Goal: Information Seeking & Learning: Learn about a topic

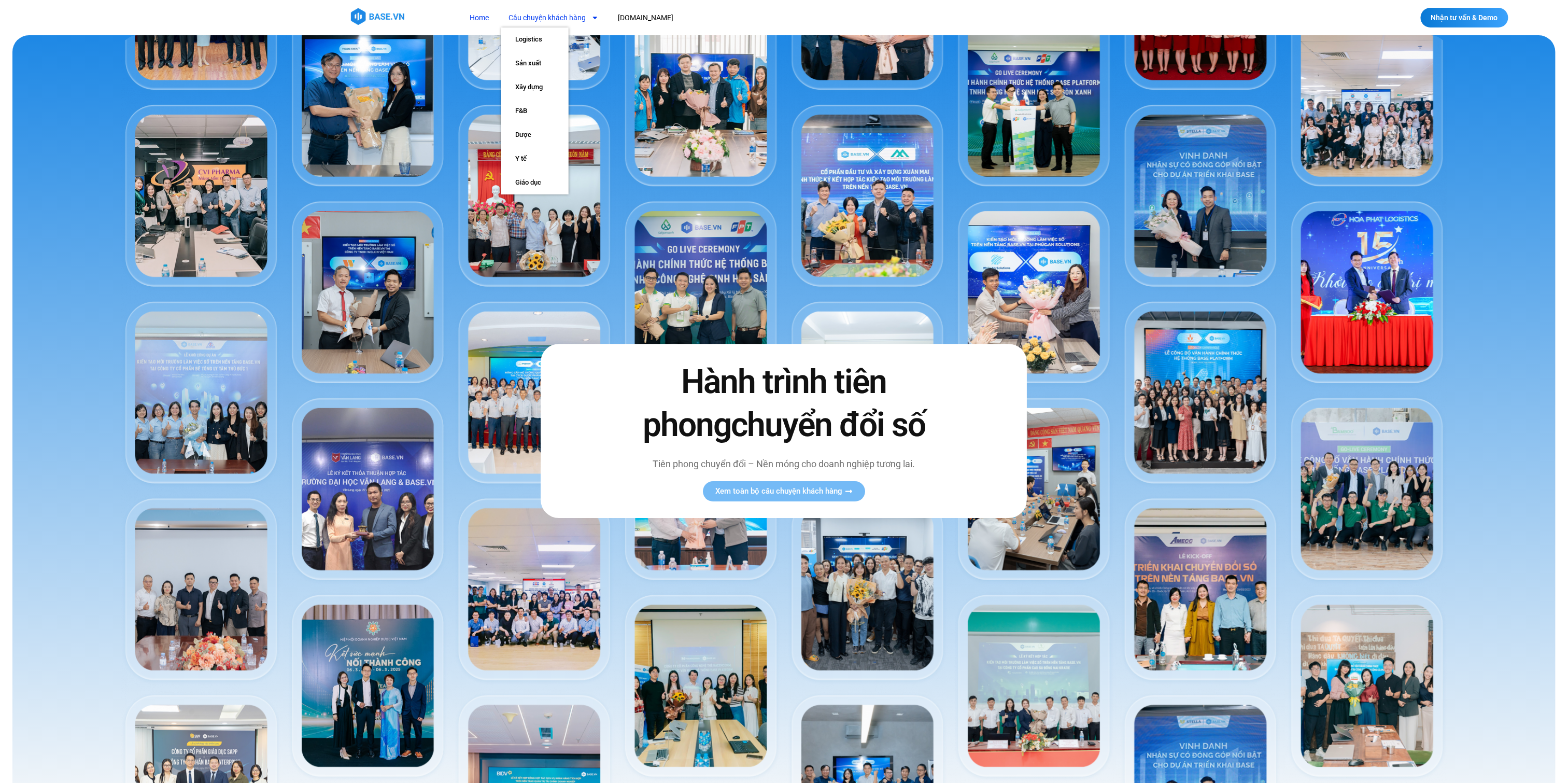
click at [577, 13] on link "Câu chuyện khách hàng" at bounding box center [554, 18] width 105 height 19
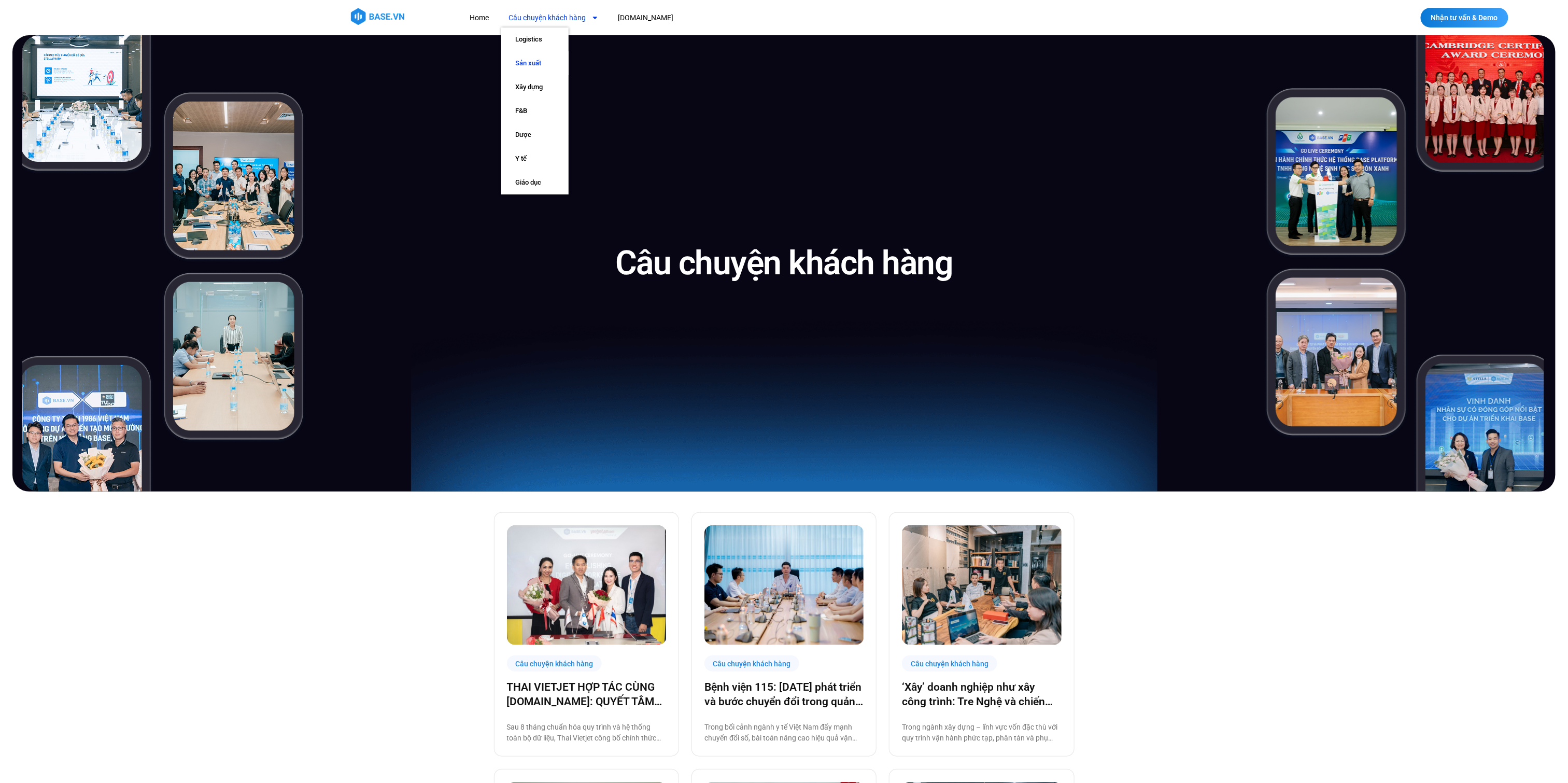
click at [527, 65] on link "Sản xuất" at bounding box center [535, 63] width 68 height 24
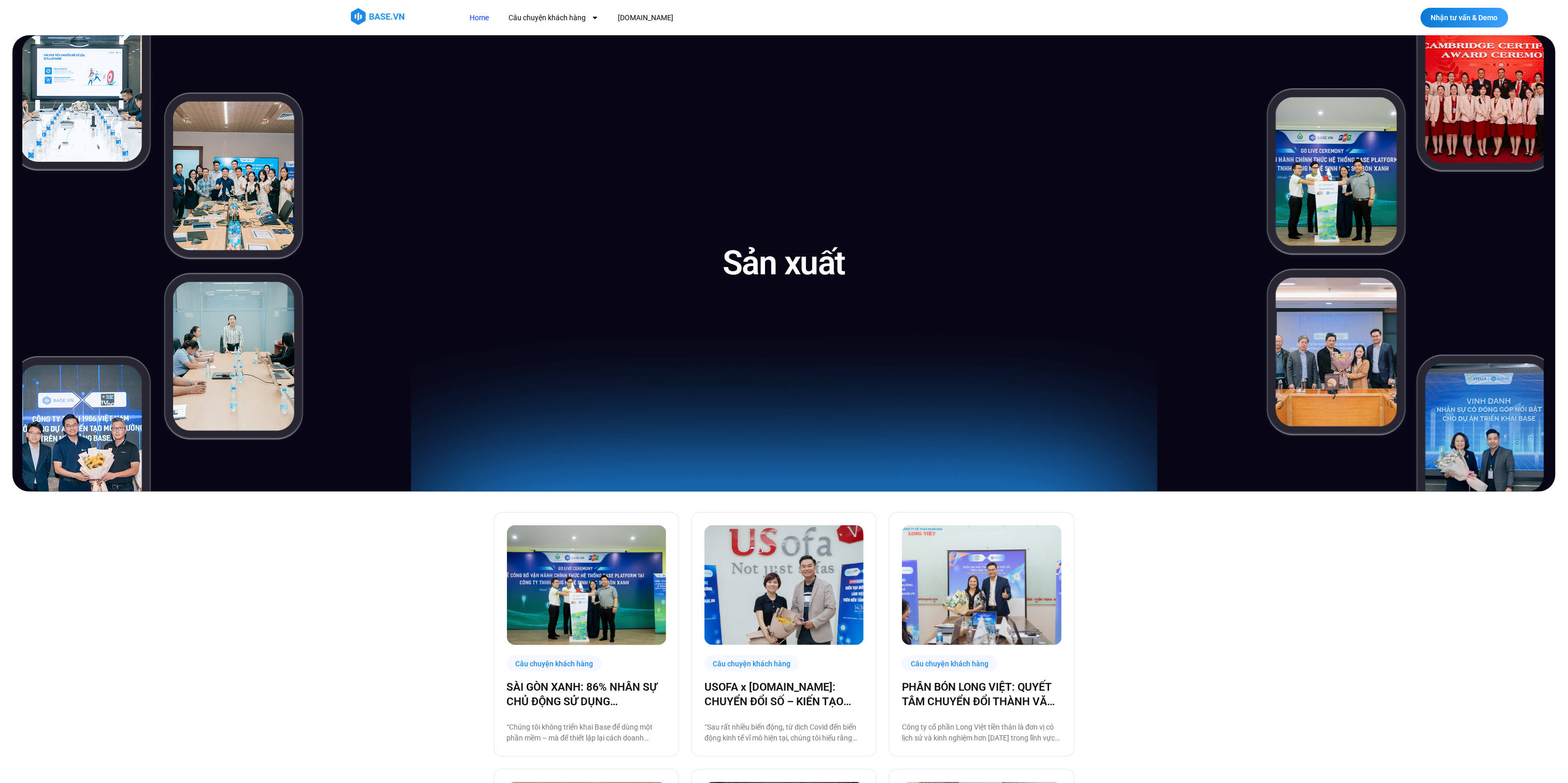
click at [477, 20] on link "Home" at bounding box center [480, 18] width 35 height 19
